Goal: Information Seeking & Learning: Check status

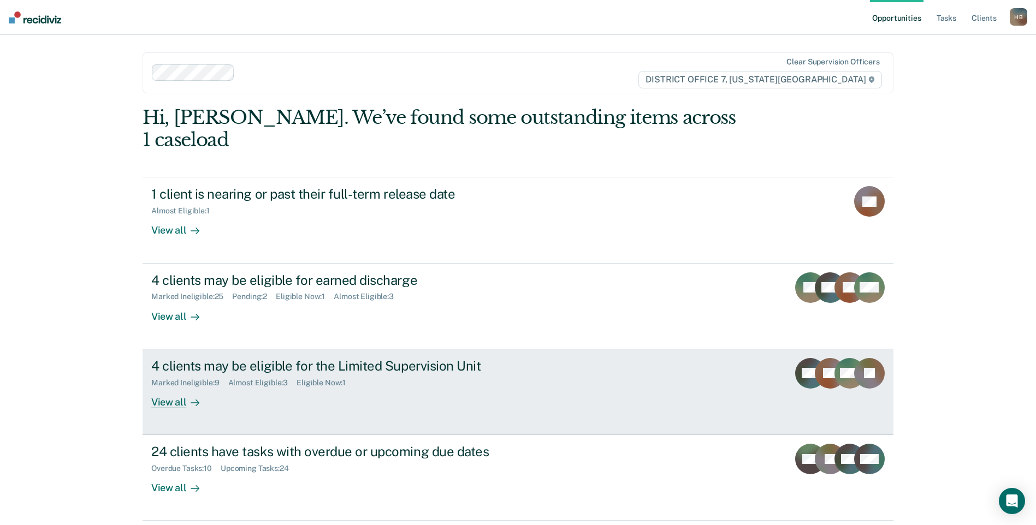
click at [426, 374] on div "4 clients may be eligible for the Limited Supervision Unit Marked Ineligible : …" at bounding box center [355, 383] width 409 height 50
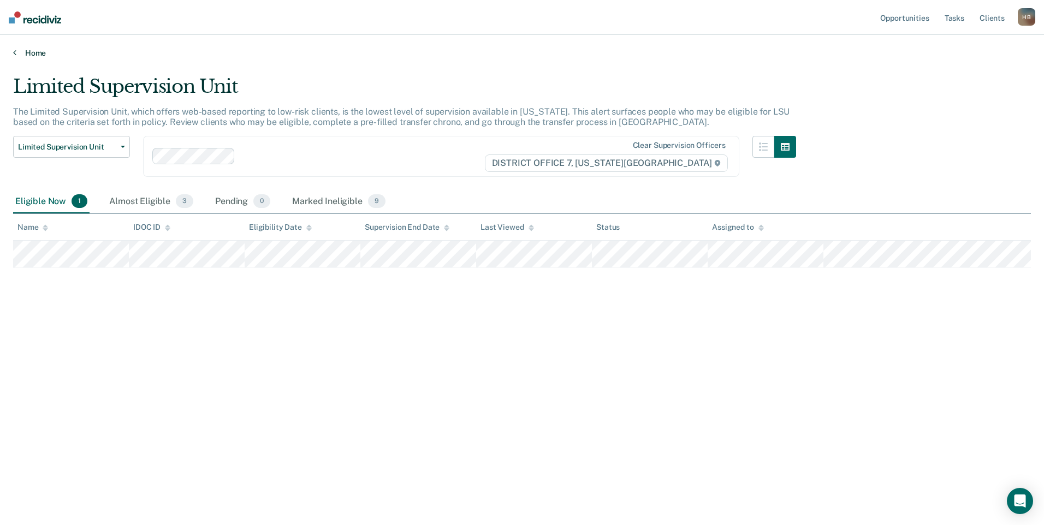
click at [15, 53] on icon at bounding box center [14, 52] width 3 height 9
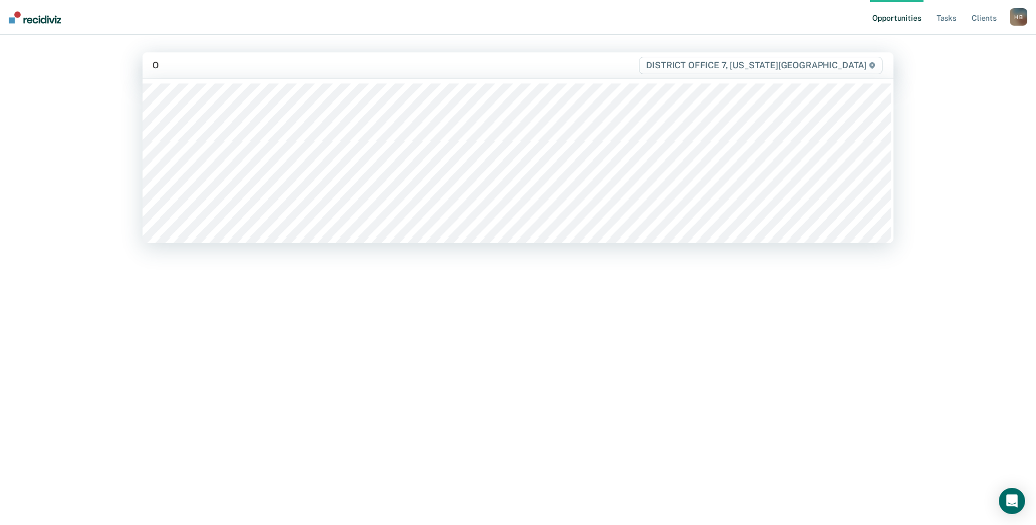
type input "O'"
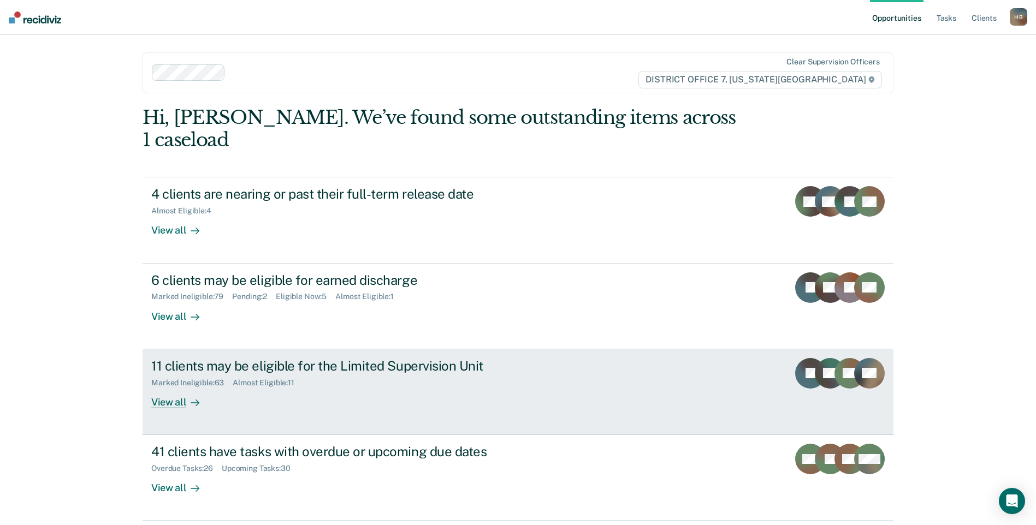
click at [218, 378] on div "Marked Ineligible : 63" at bounding box center [191, 382] width 81 height 9
